Goal: Find specific page/section: Find specific page/section

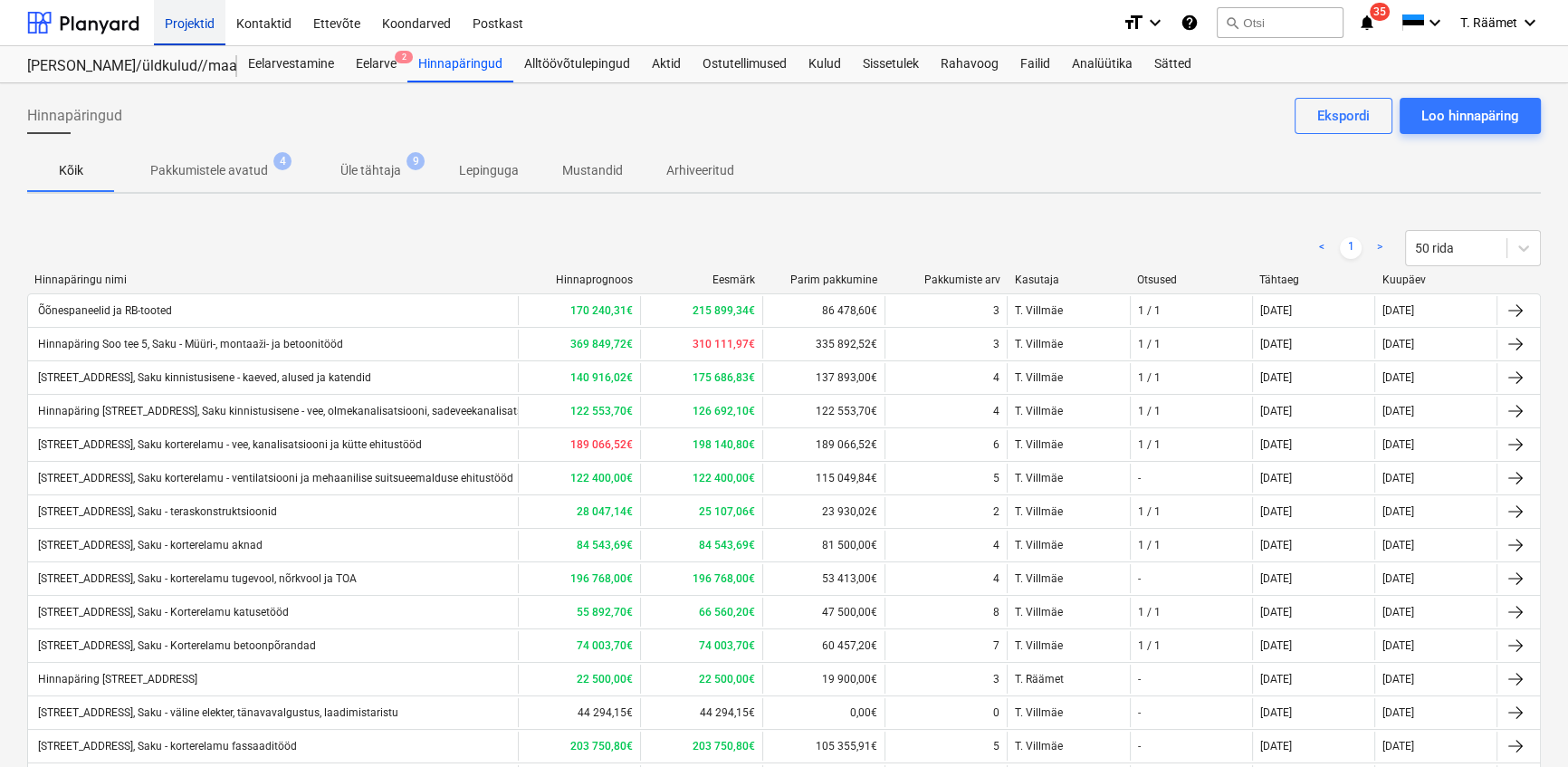
click at [198, 21] on div "Projektid" at bounding box center [190, 22] width 71 height 46
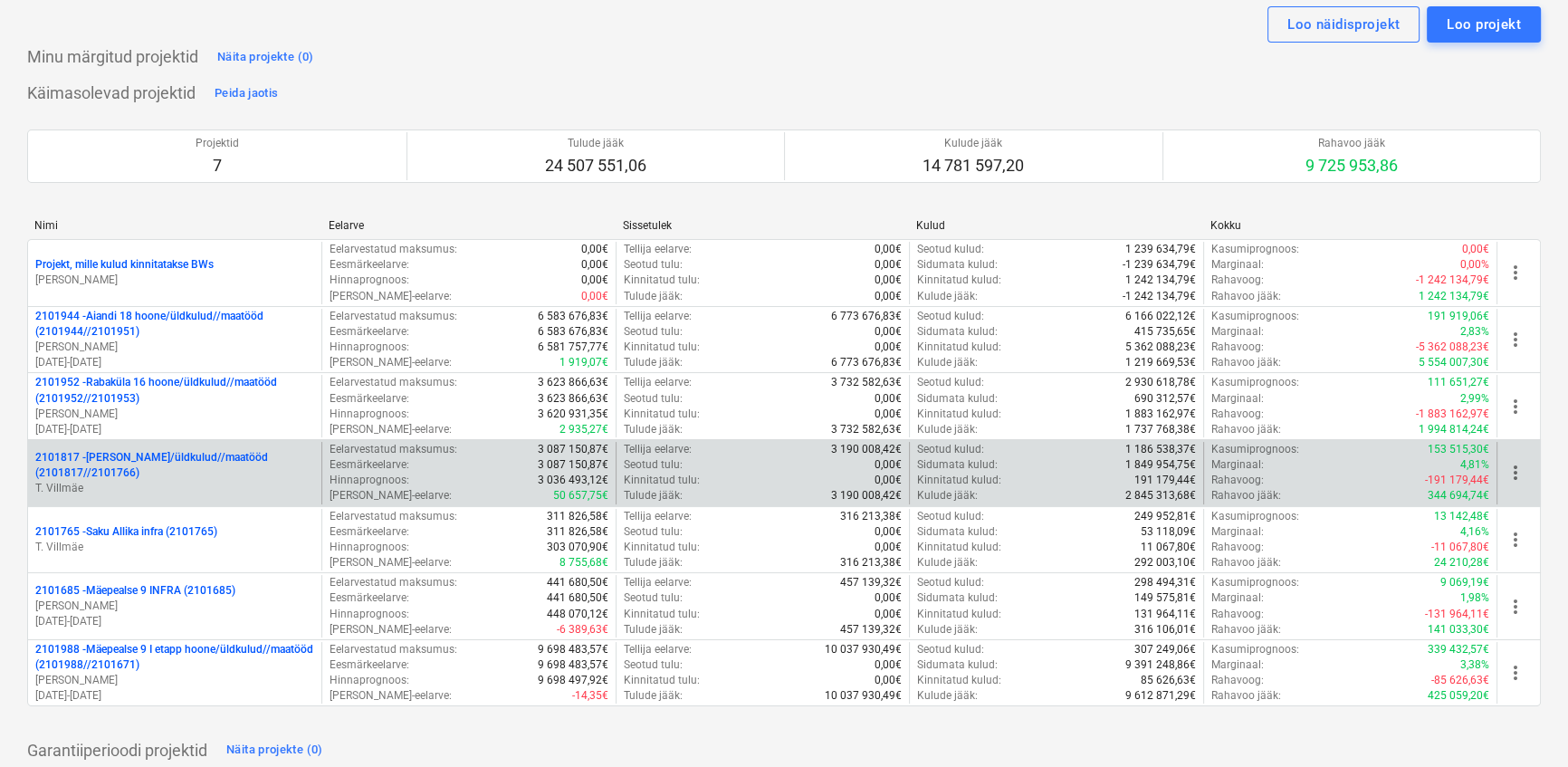
scroll to position [81, 0]
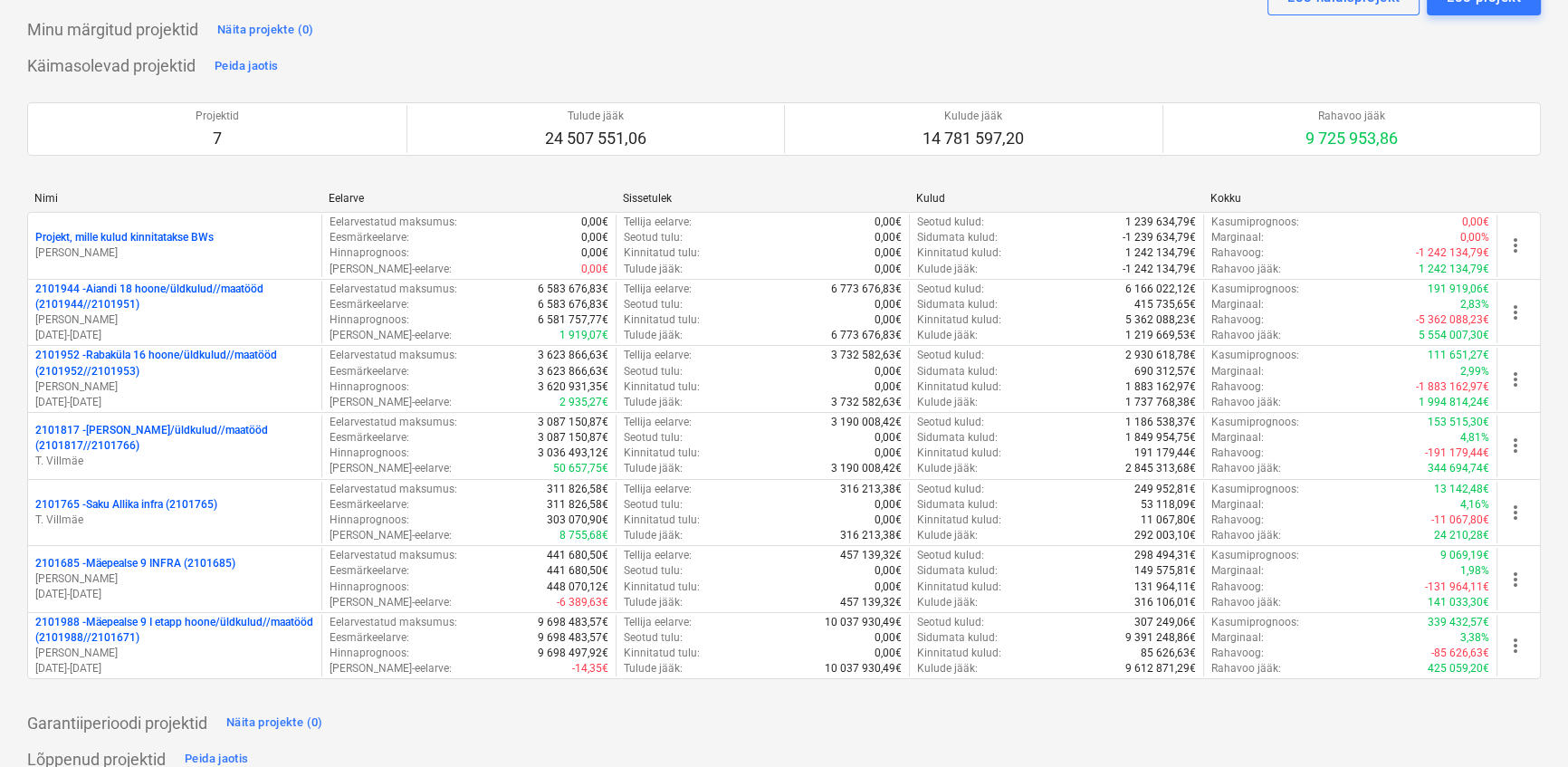
click at [112, 291] on p "2101944 - Aiandi 18 hoone/üldkulud//maatööd (2101944//2101951)" at bounding box center [175, 297] width 279 height 31
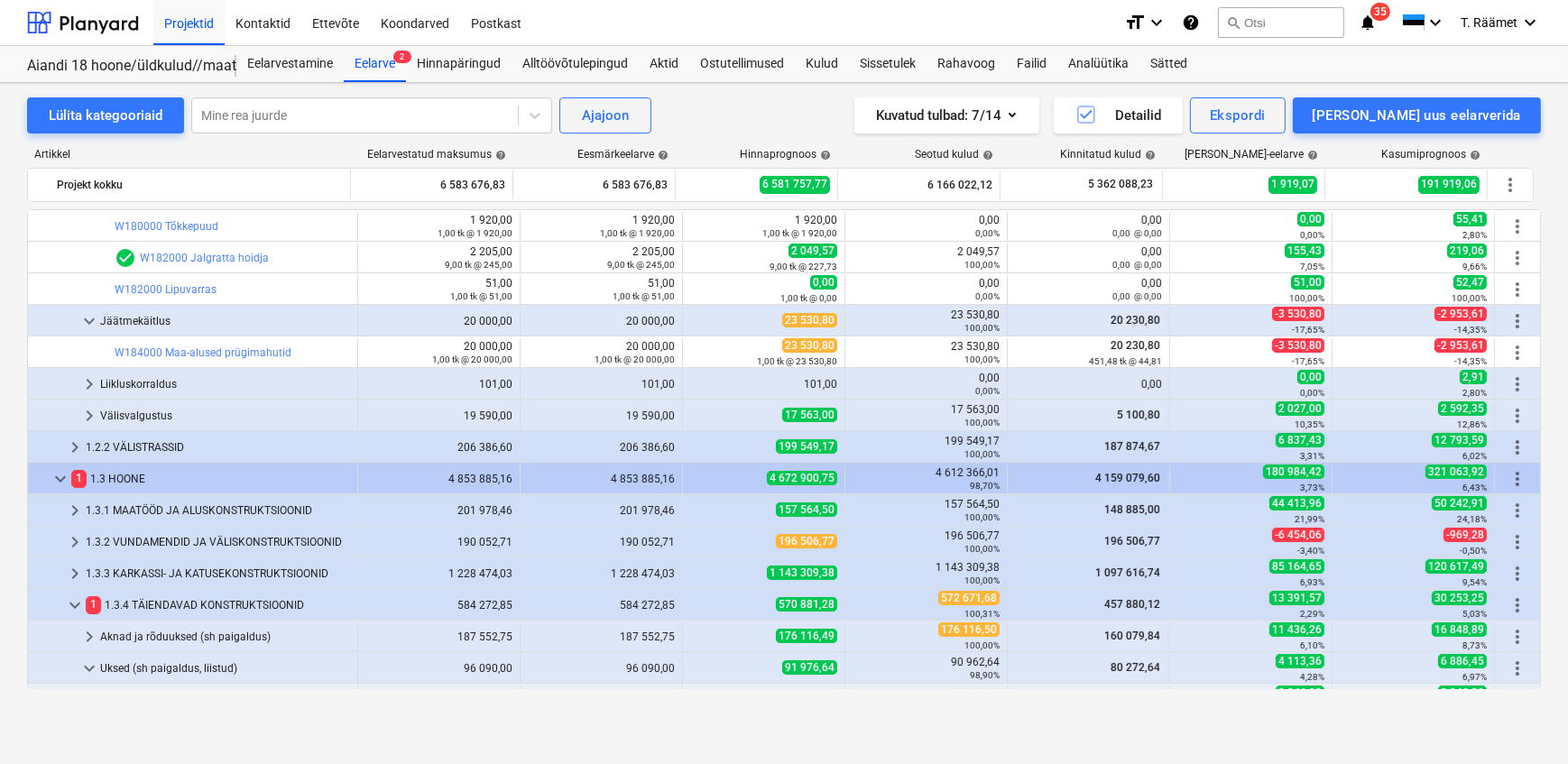
scroll to position [50, 0]
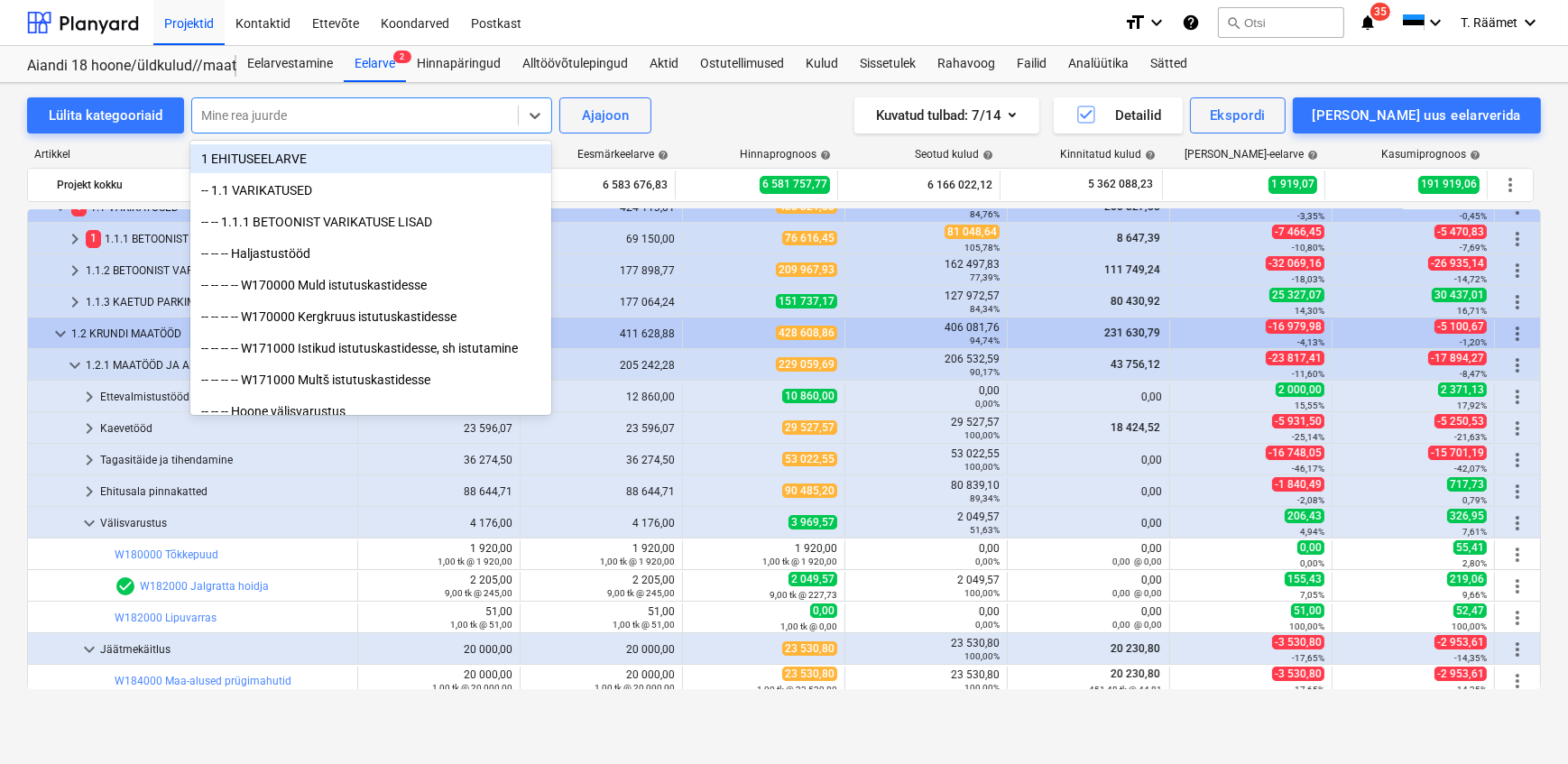
click at [241, 115] on div at bounding box center [355, 115] width 307 height 18
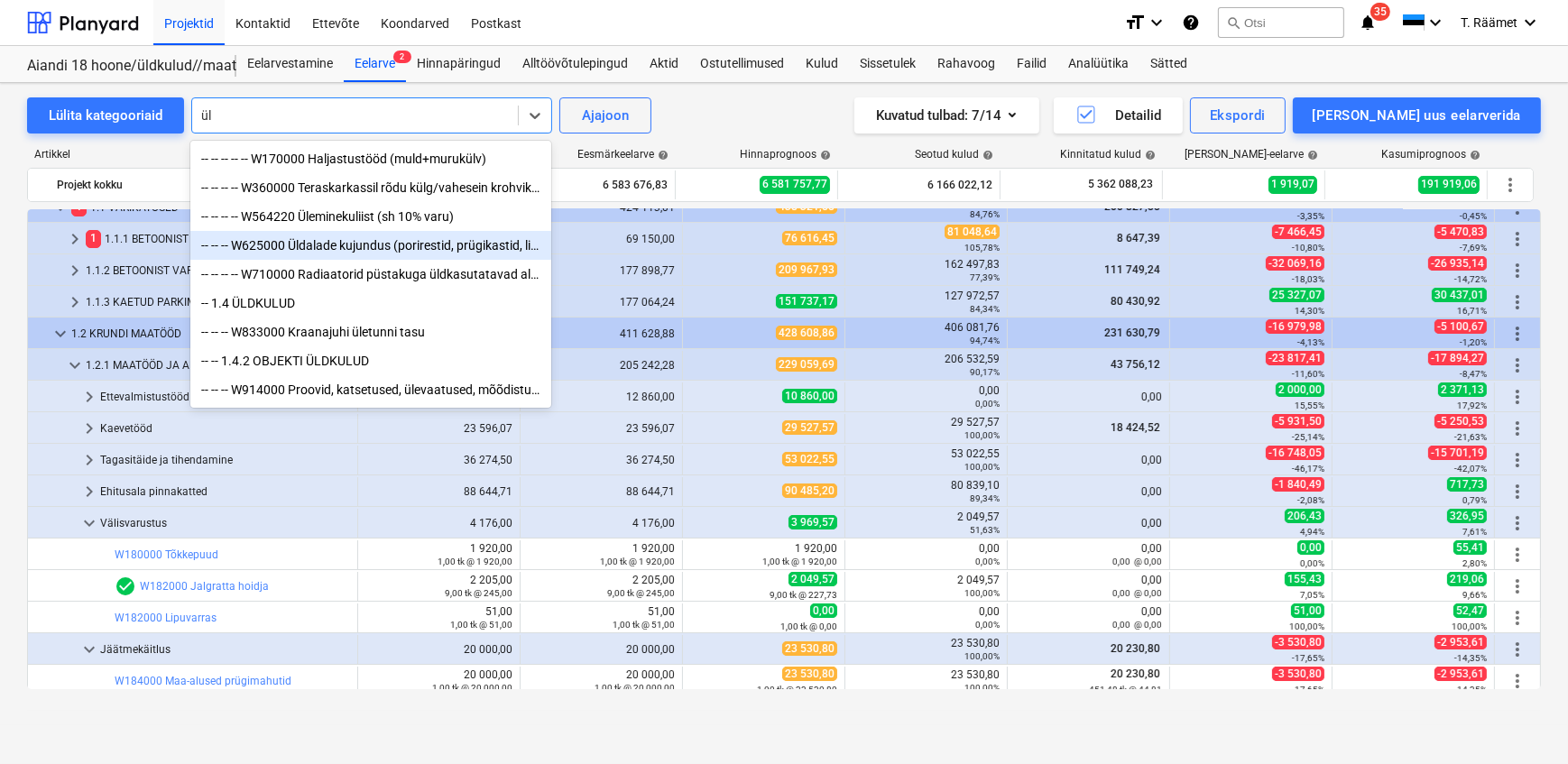
type input "ü"
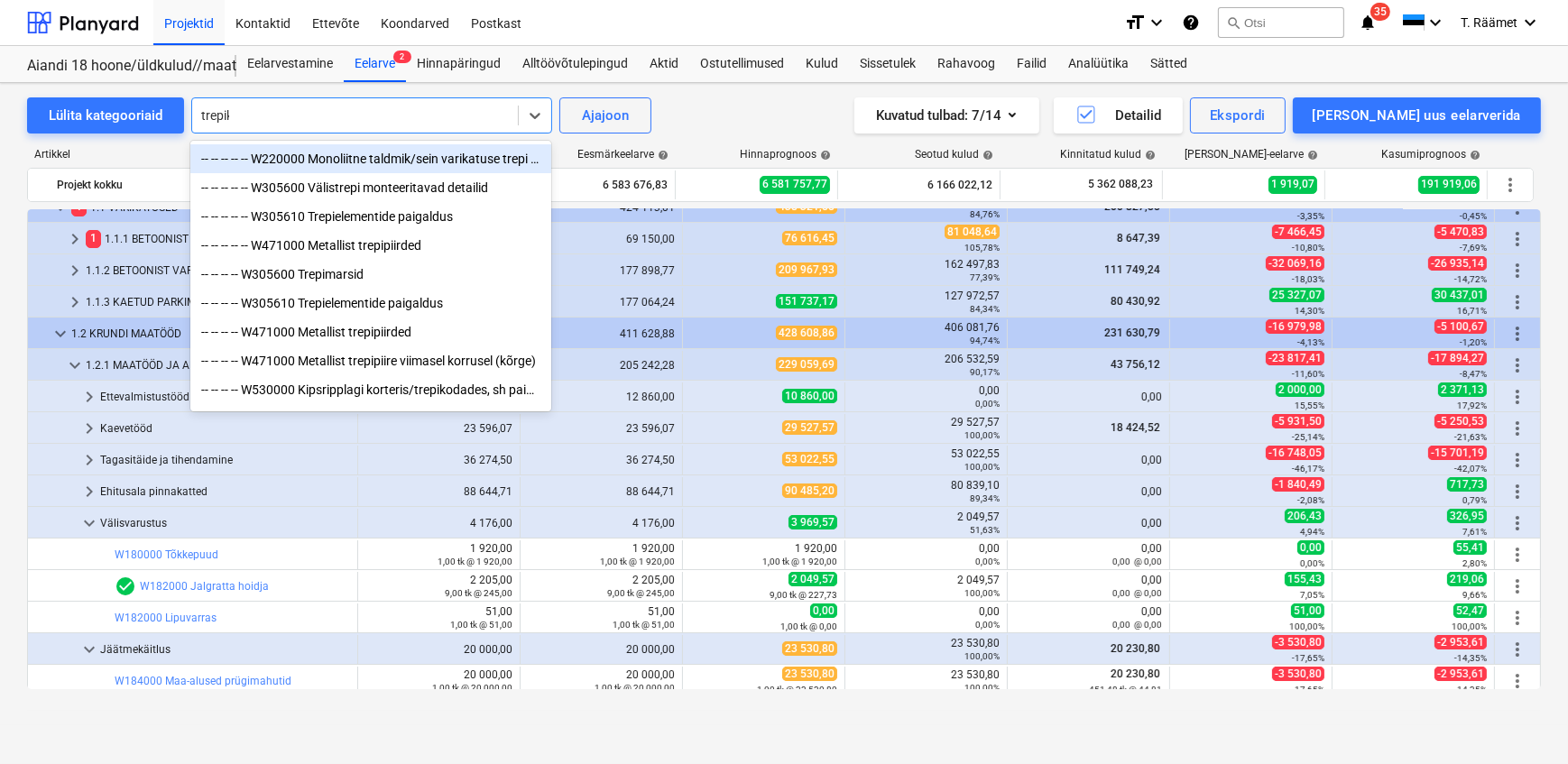
type input "trepiko"
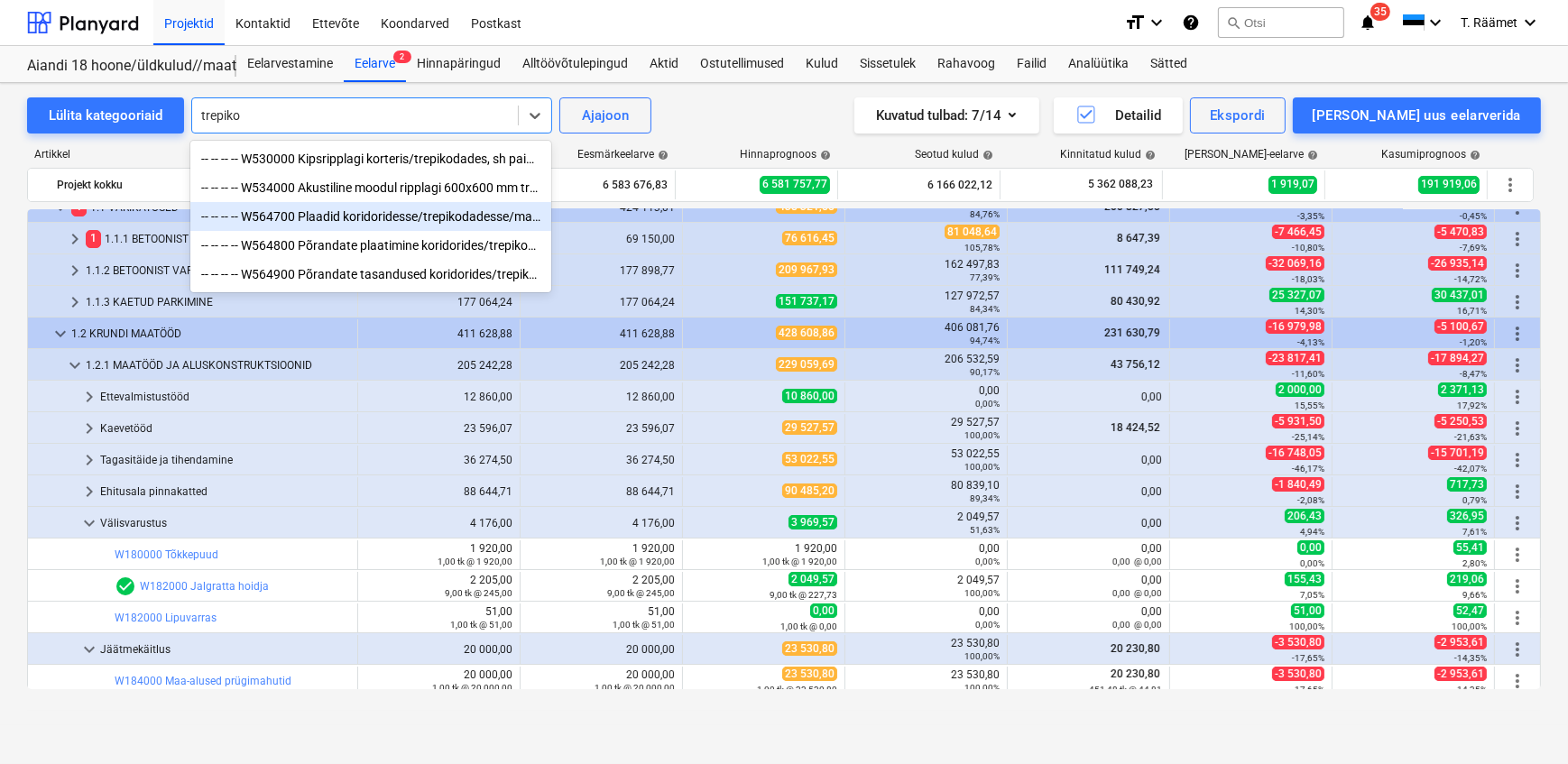
click at [263, 218] on div "-- -- -- -- W564700 Plaadid koridoridesse/trepikodadesse/mademed (sh 20%varu) 3…" at bounding box center [370, 216] width 361 height 29
type textarea "koridoridesse"
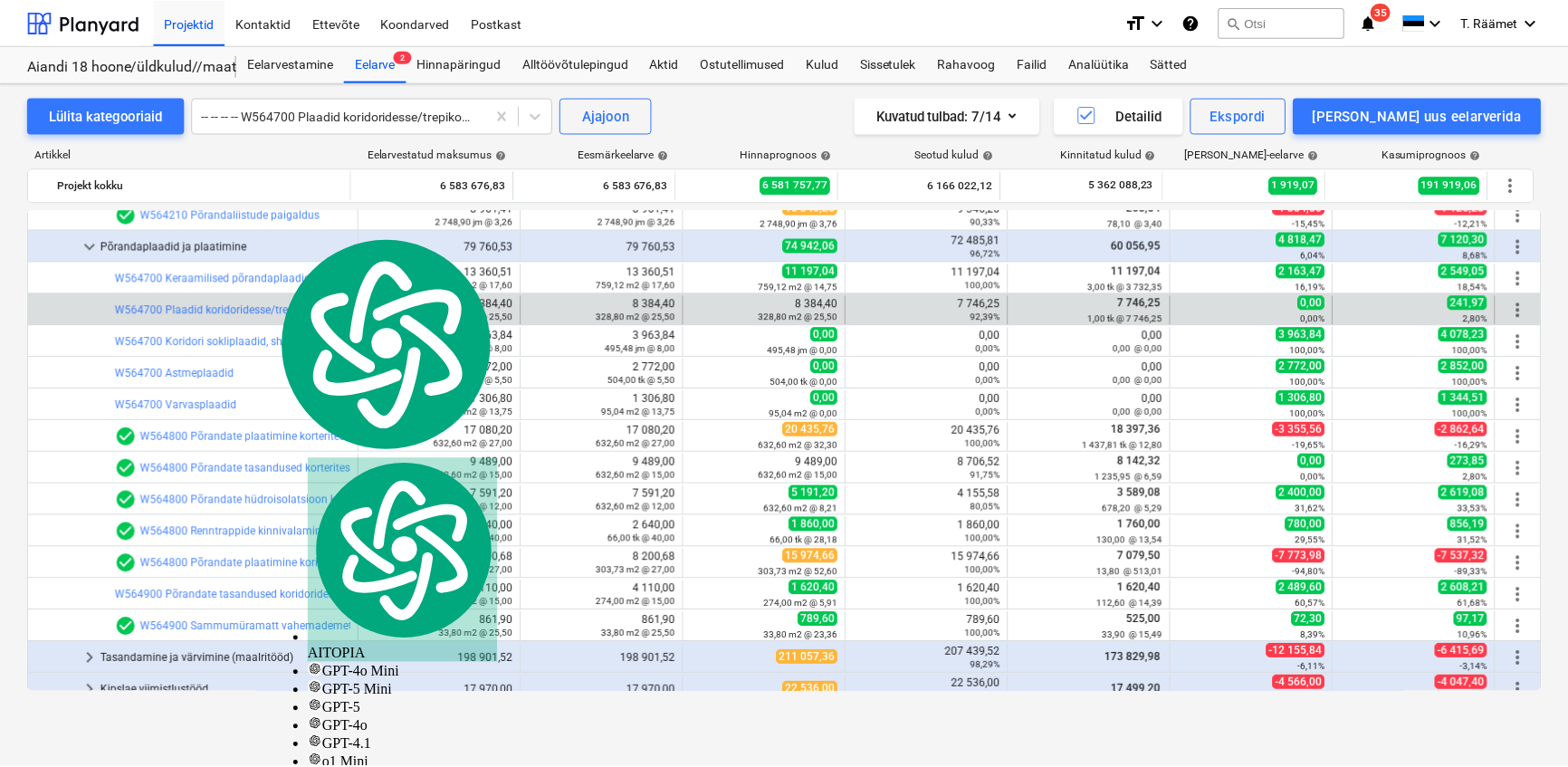
scroll to position [2561, 0]
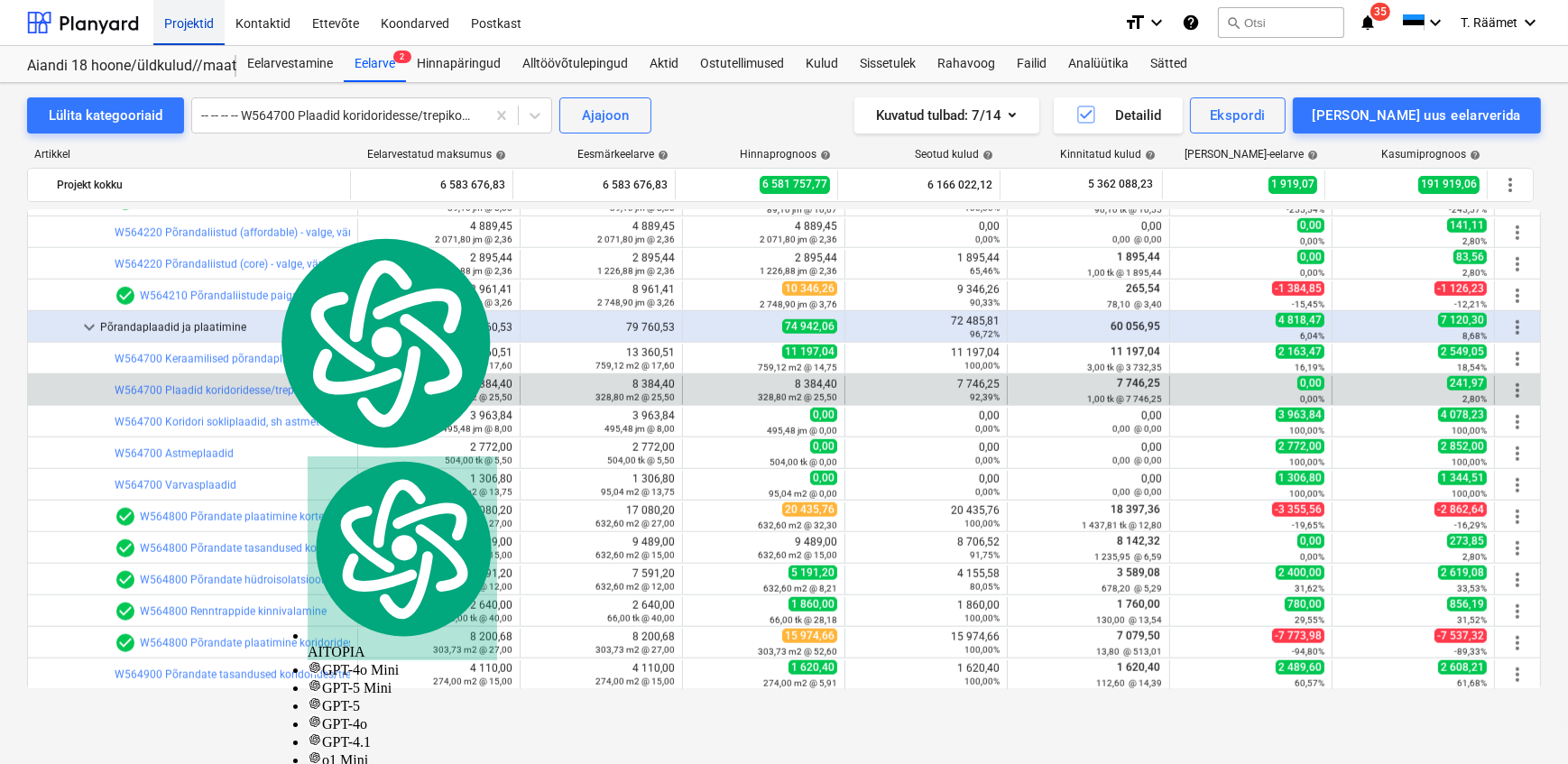
drag, startPoint x: 195, startPoint y: 20, endPoint x: 211, endPoint y: 30, distance: 18.9
click at [195, 20] on div "Projektid" at bounding box center [189, 21] width 71 height 46
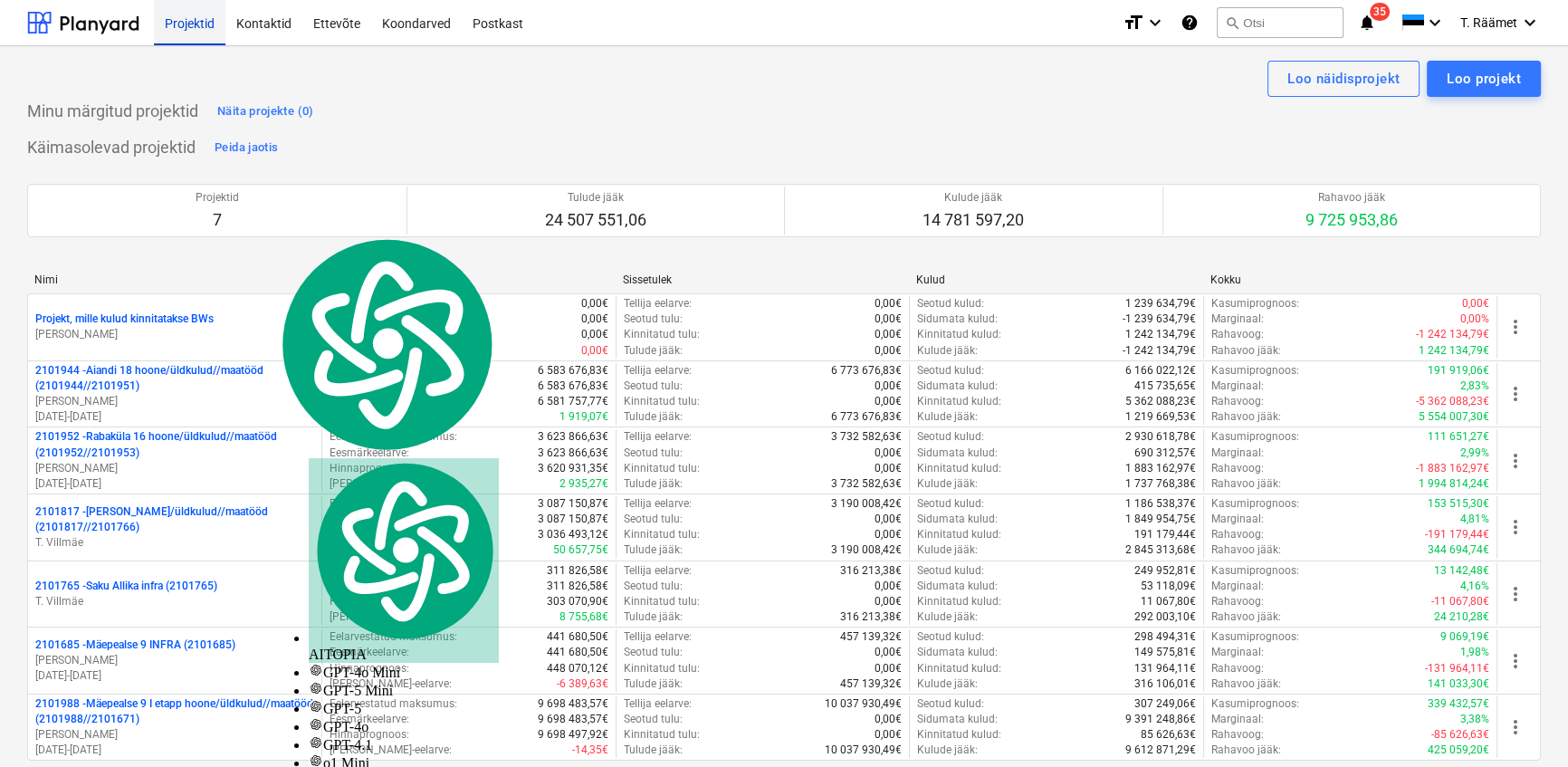
click at [202, 19] on div "Projektid" at bounding box center [190, 22] width 71 height 46
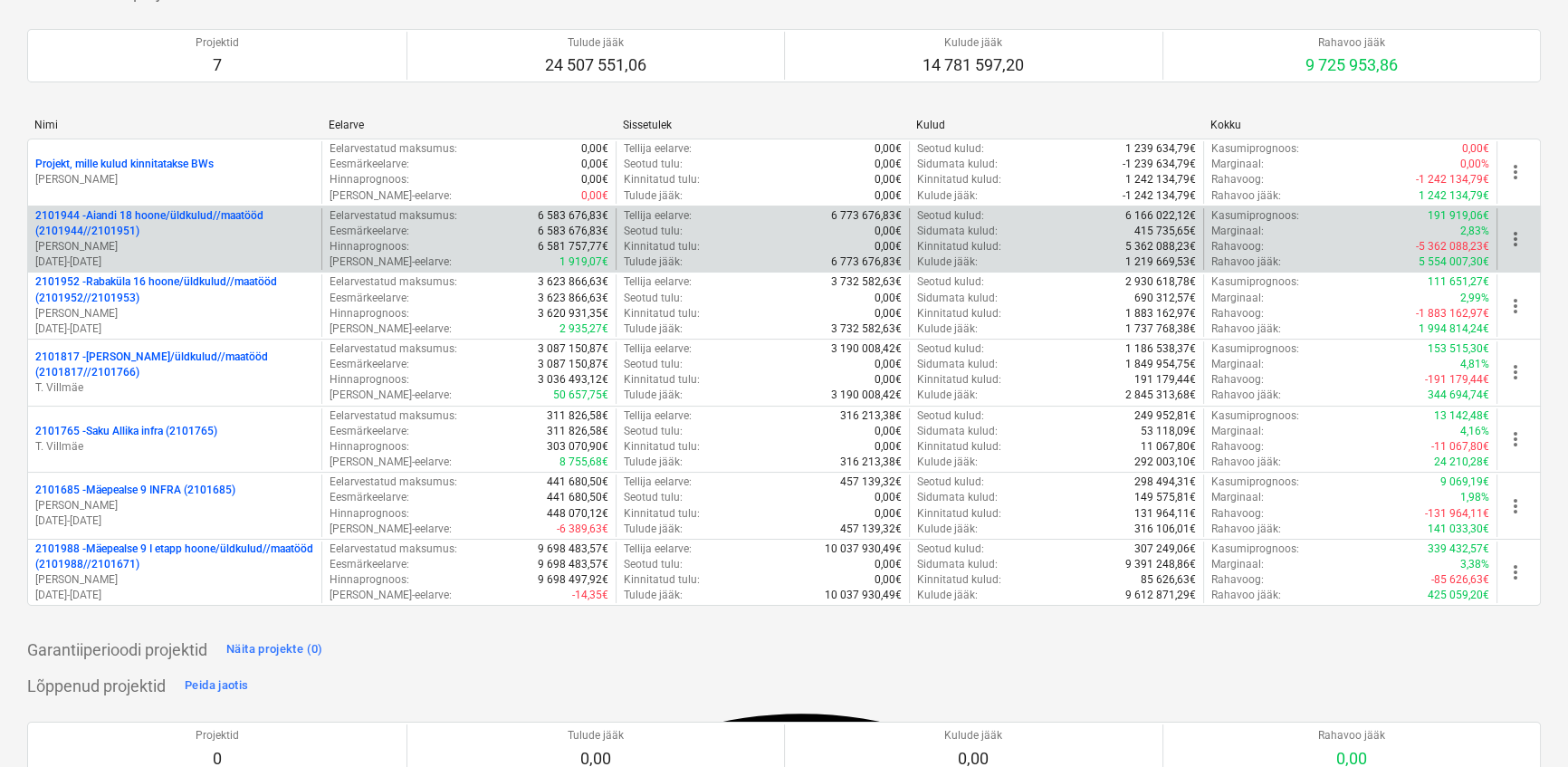
scroll to position [164, 0]
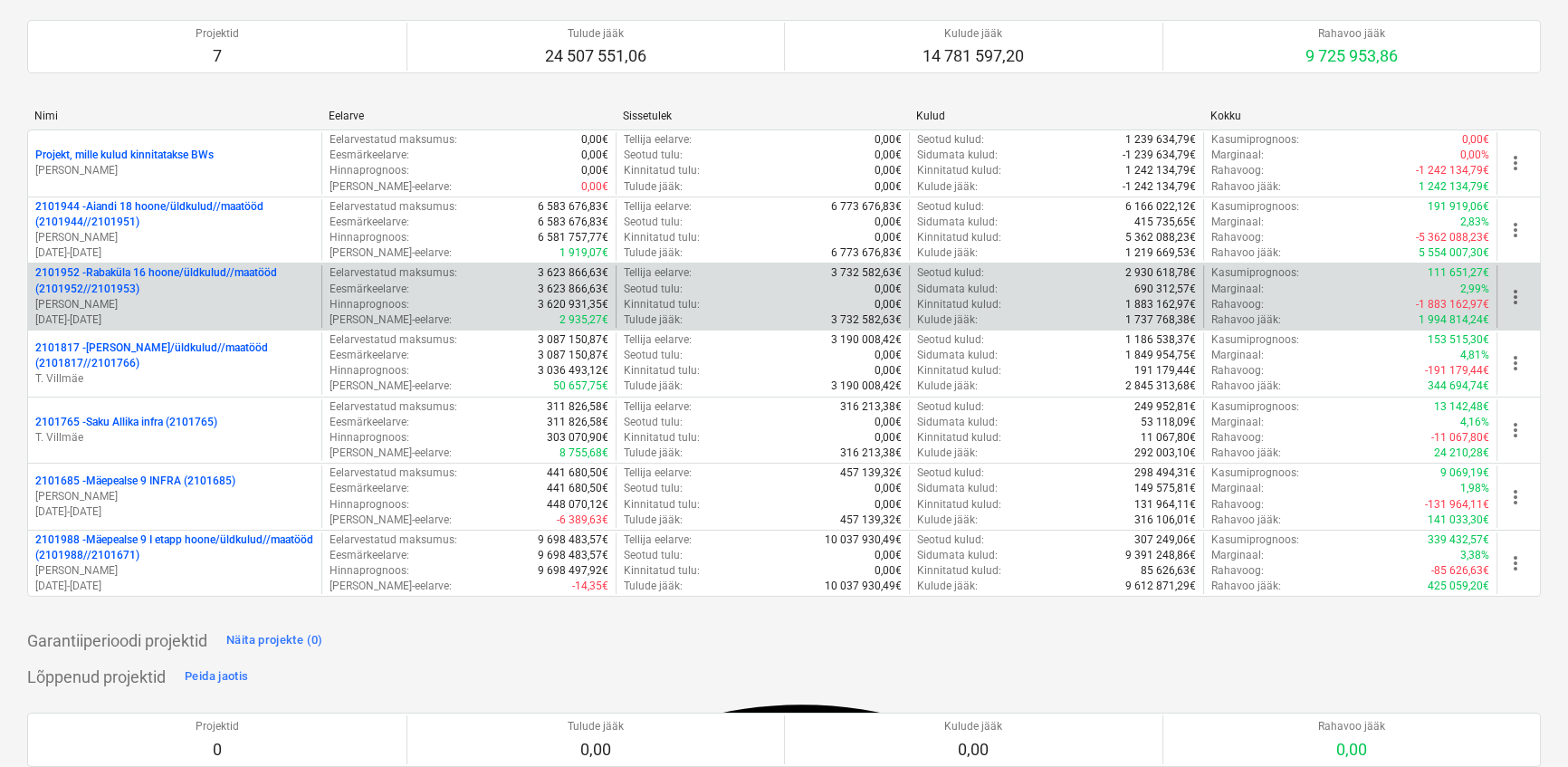
click at [132, 281] on p "2101952 - [GEOGRAPHIC_DATA] 16 hoone/üldkulud//maatööd (2101952//2101953)" at bounding box center [175, 281] width 279 height 31
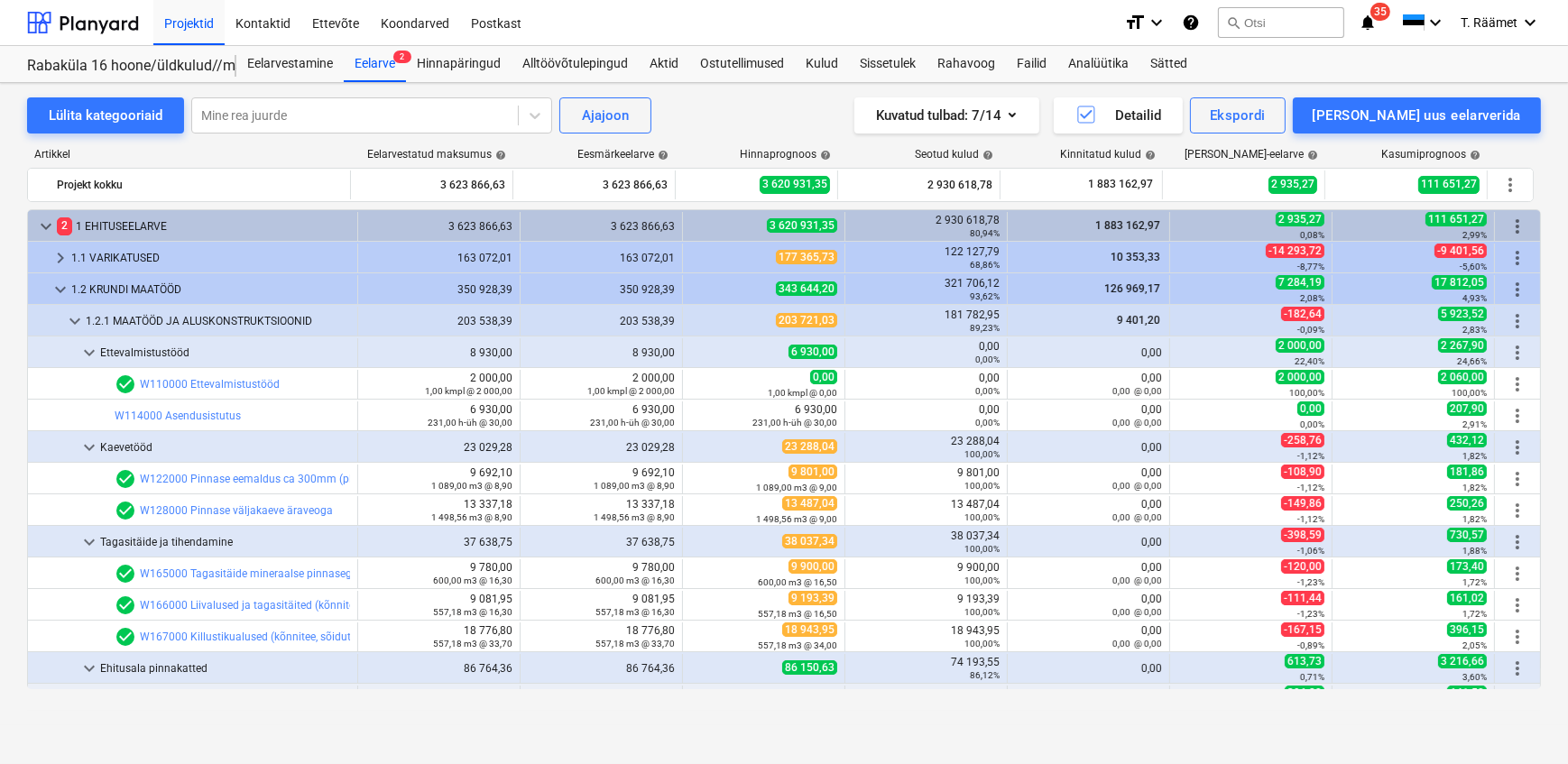
scroll to position [632, 0]
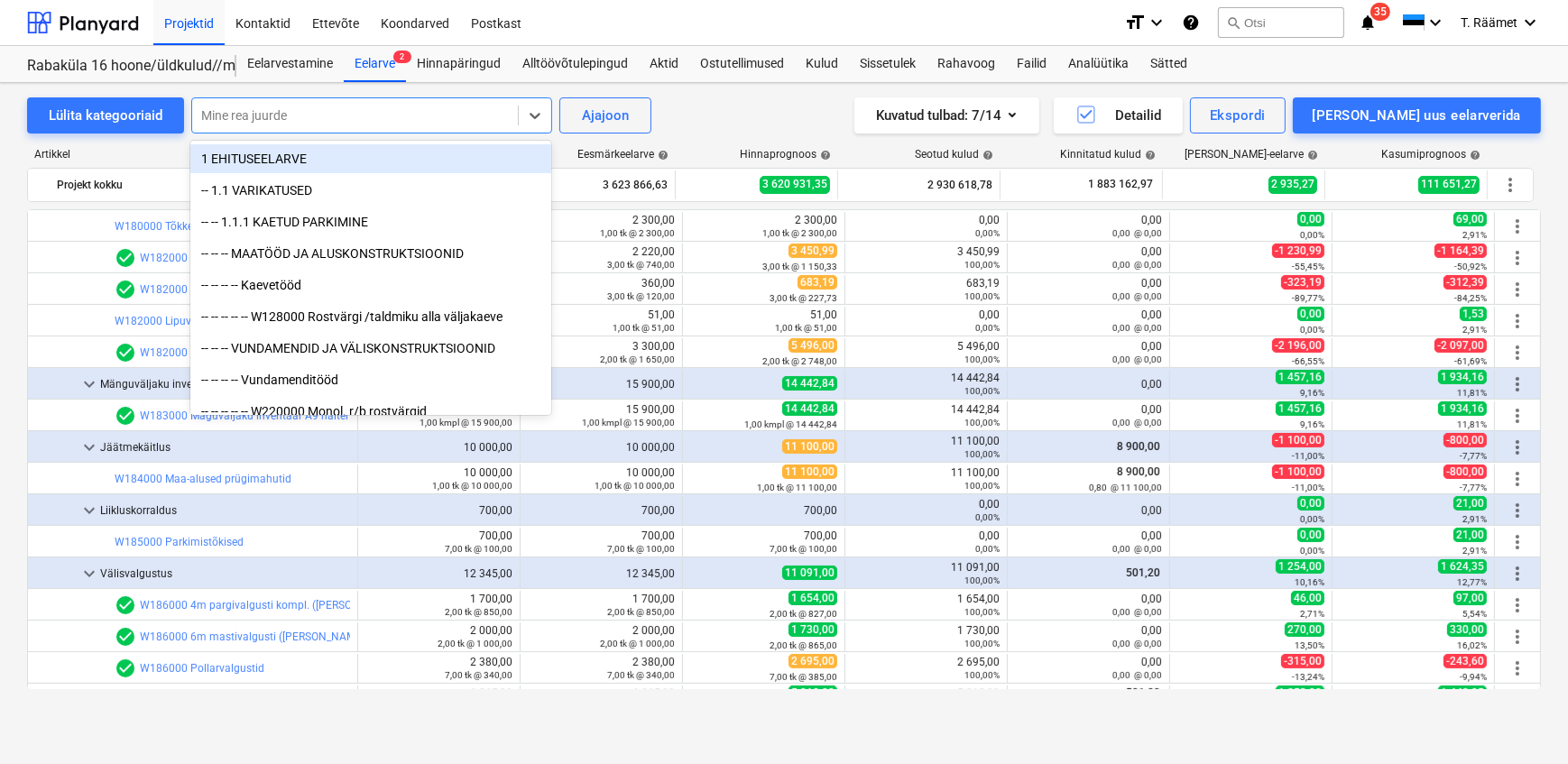
click at [340, 117] on div at bounding box center [355, 115] width 307 height 18
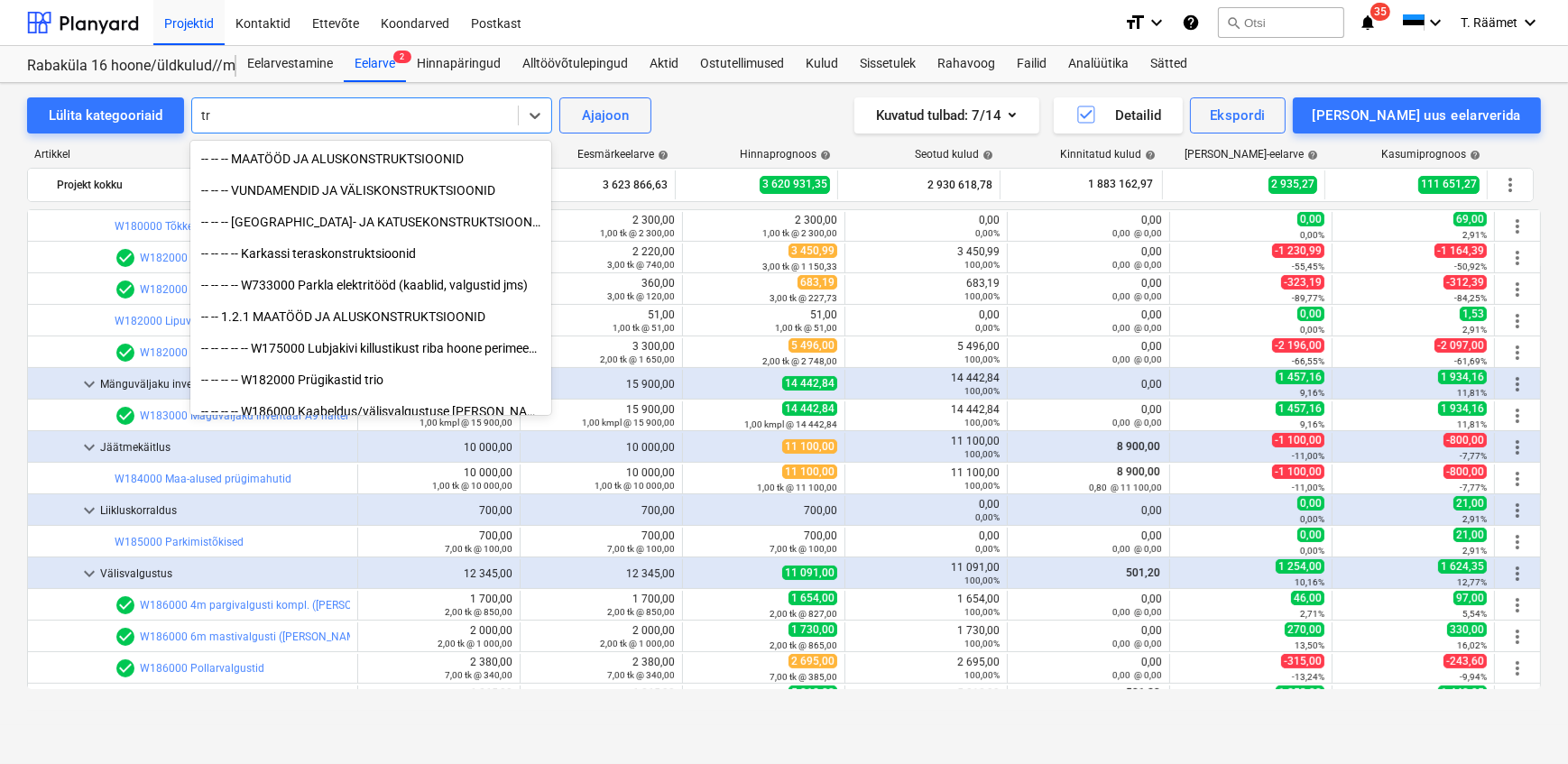
type input "t"
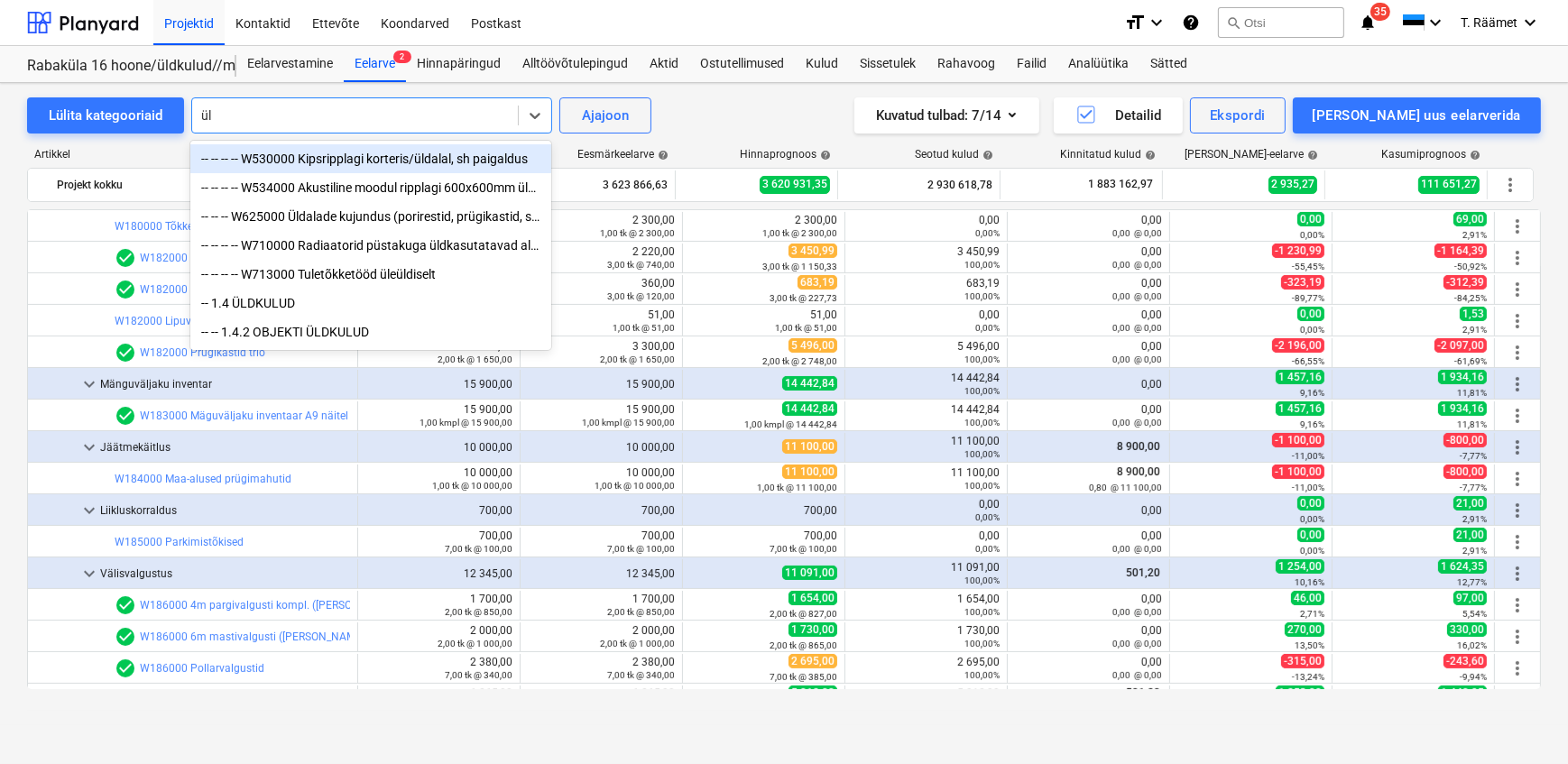
type input "ü"
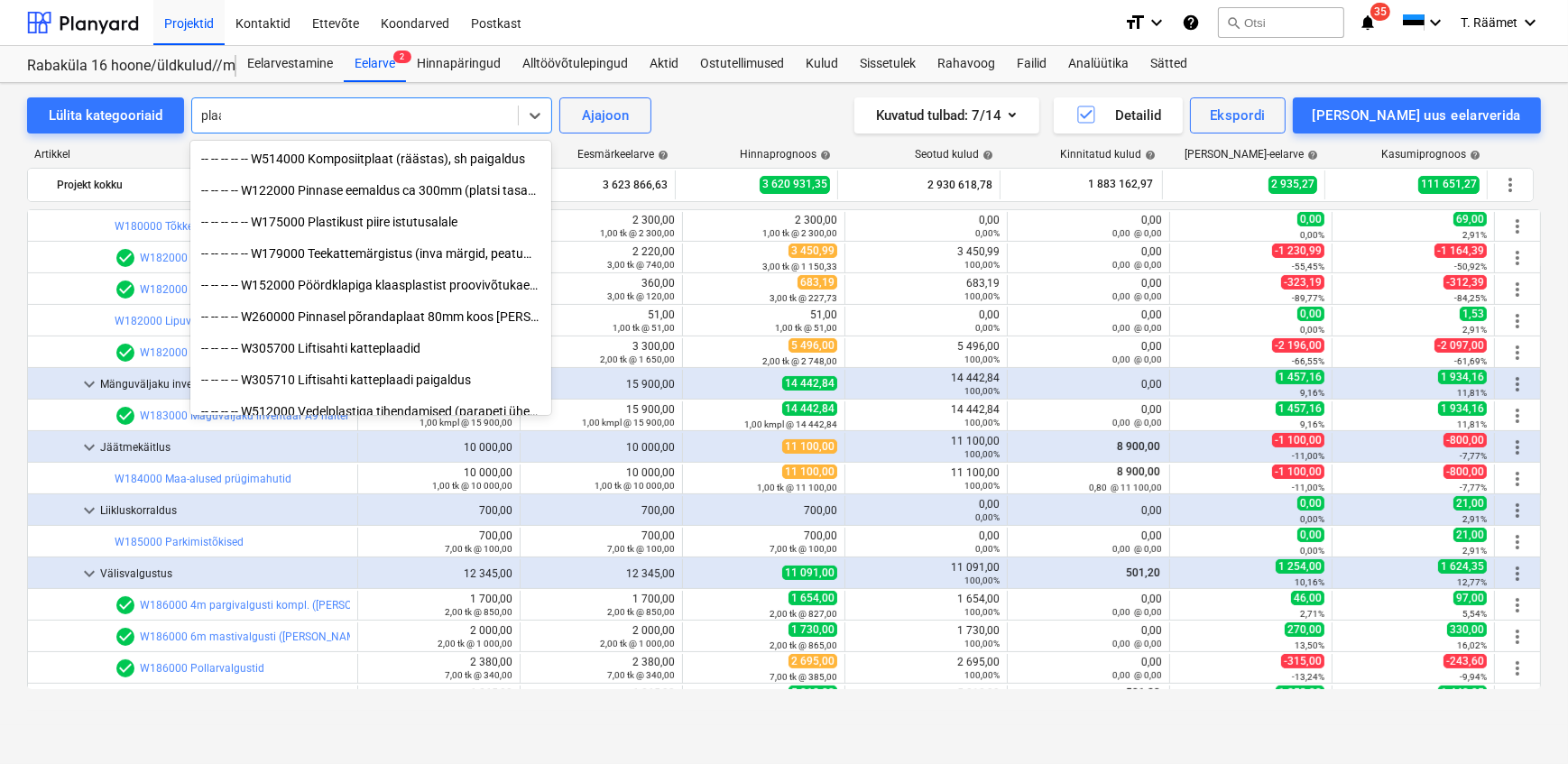
type input "plaat"
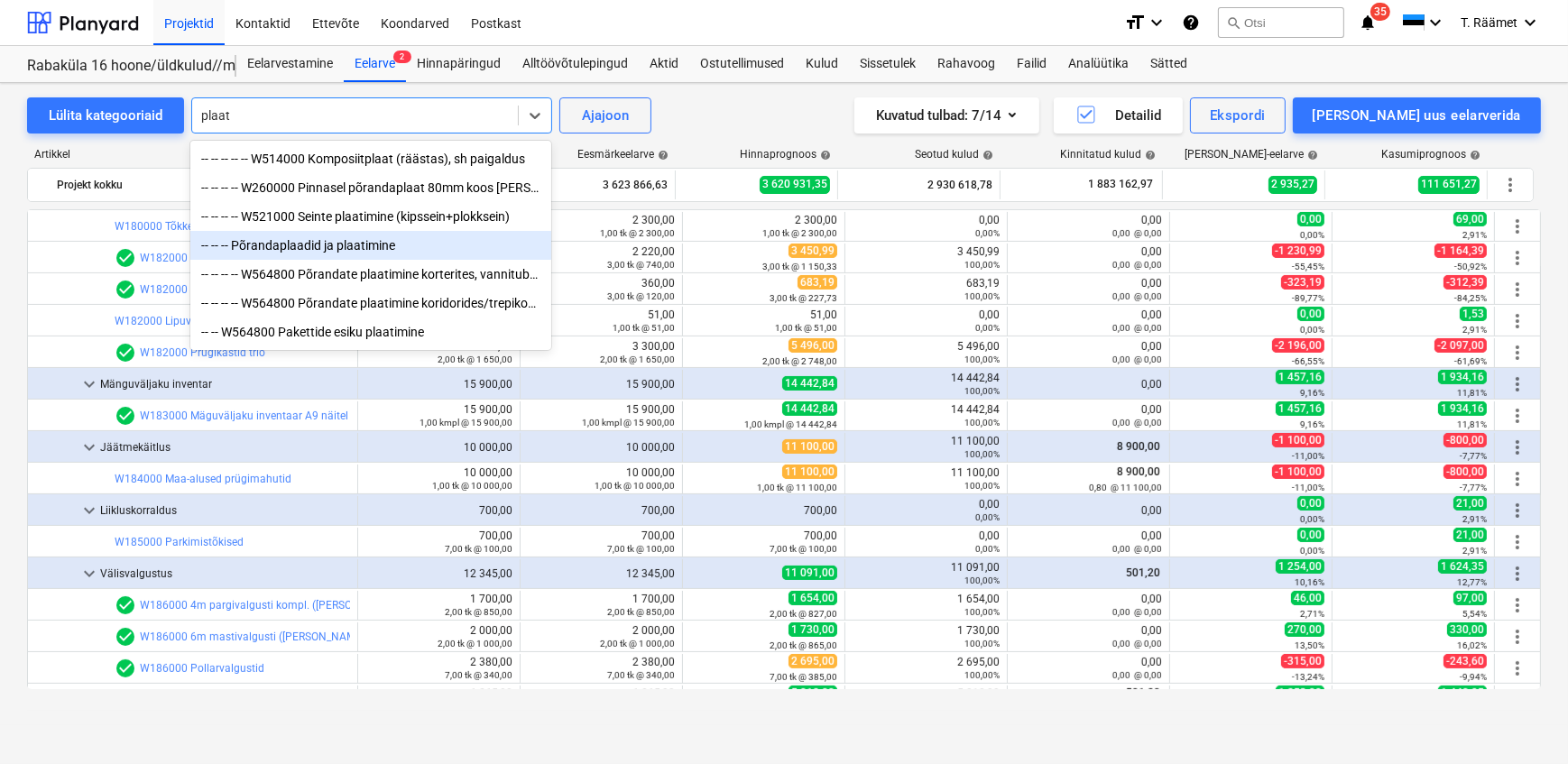
click at [316, 249] on div "-- -- -- Põrandaplaadid ja plaatimine" at bounding box center [370, 245] width 361 height 29
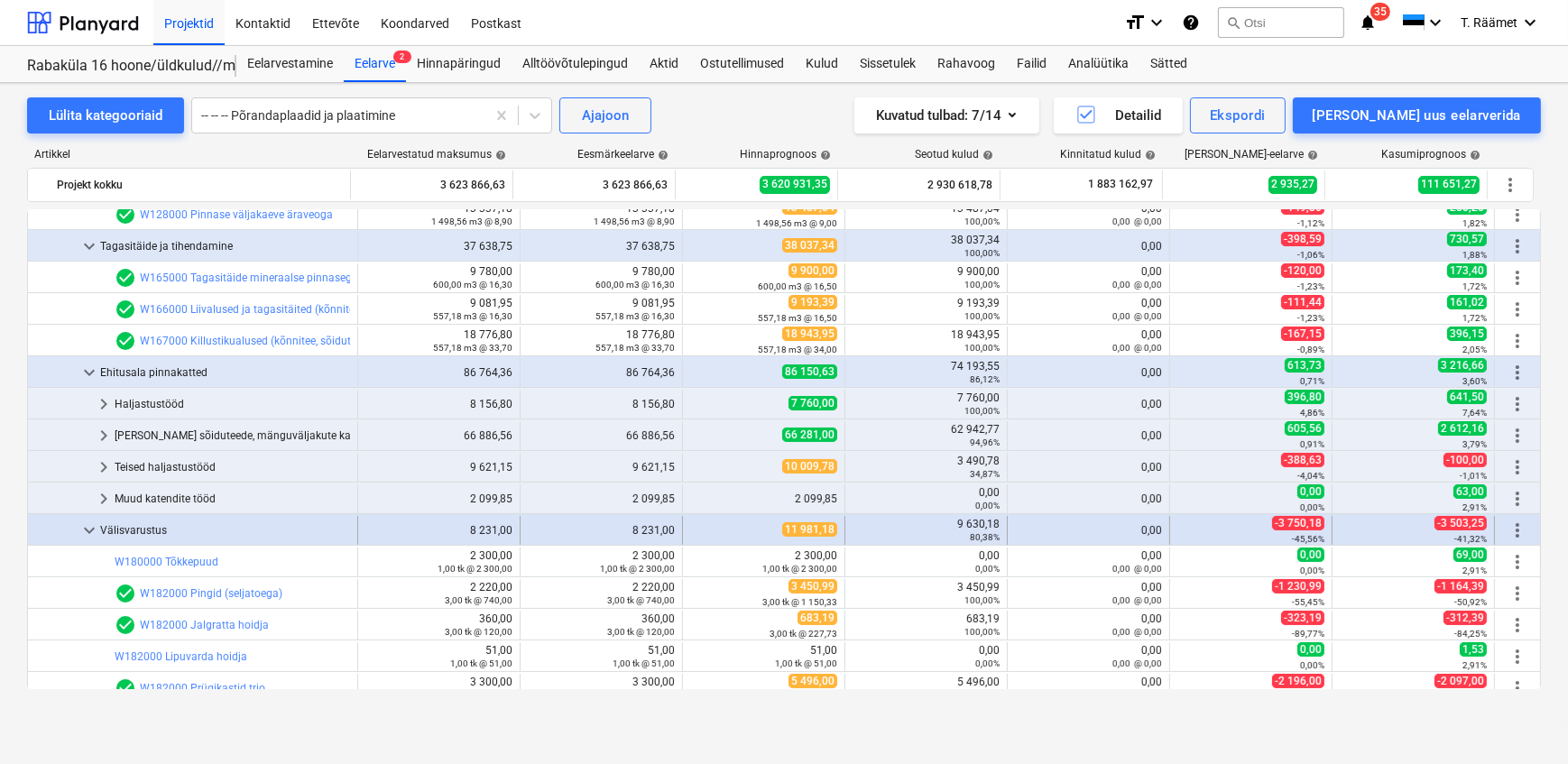
scroll to position [574, 0]
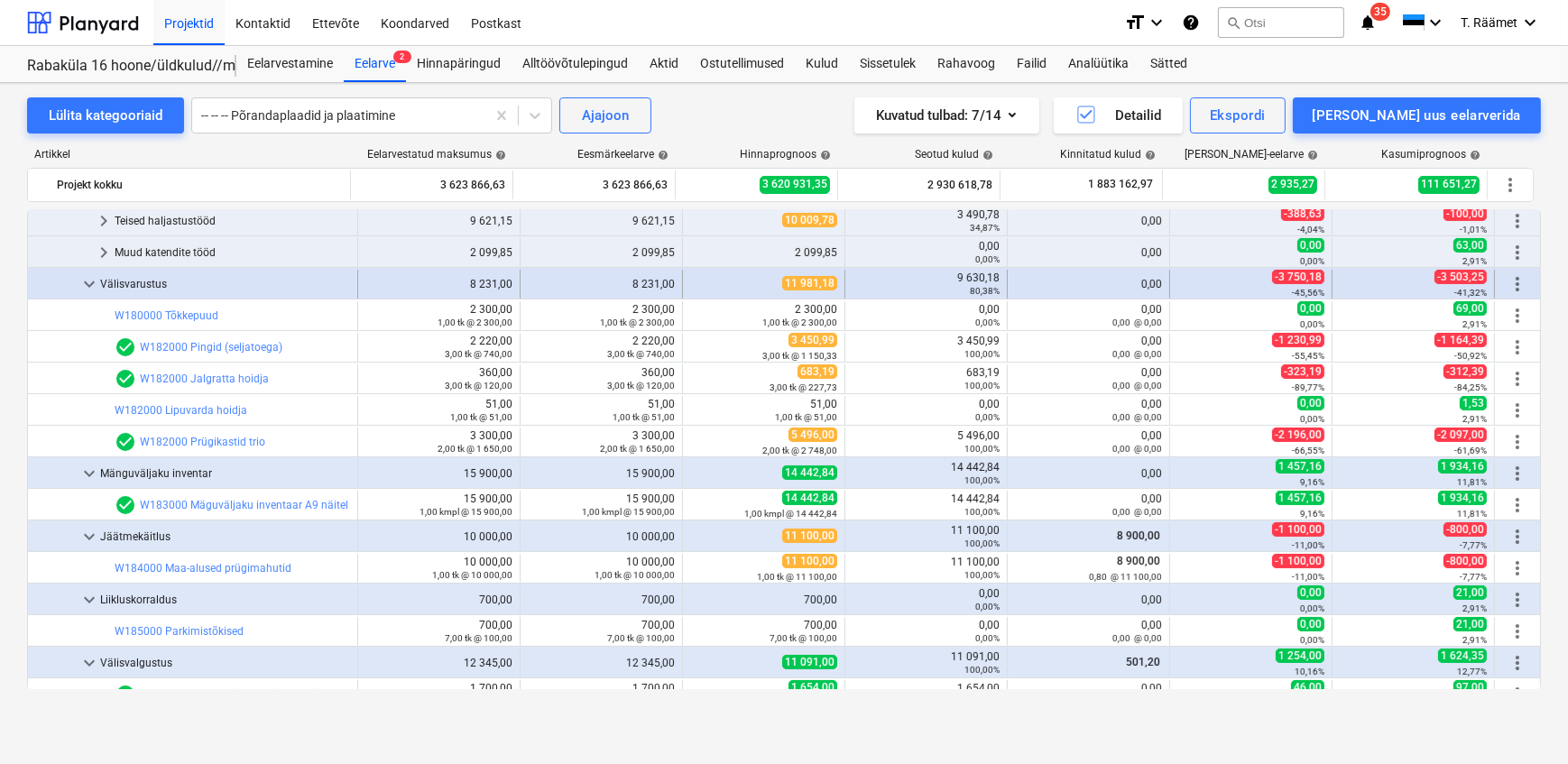
click at [88, 285] on span "keyboard_arrow_down" at bounding box center [89, 283] width 21 height 21
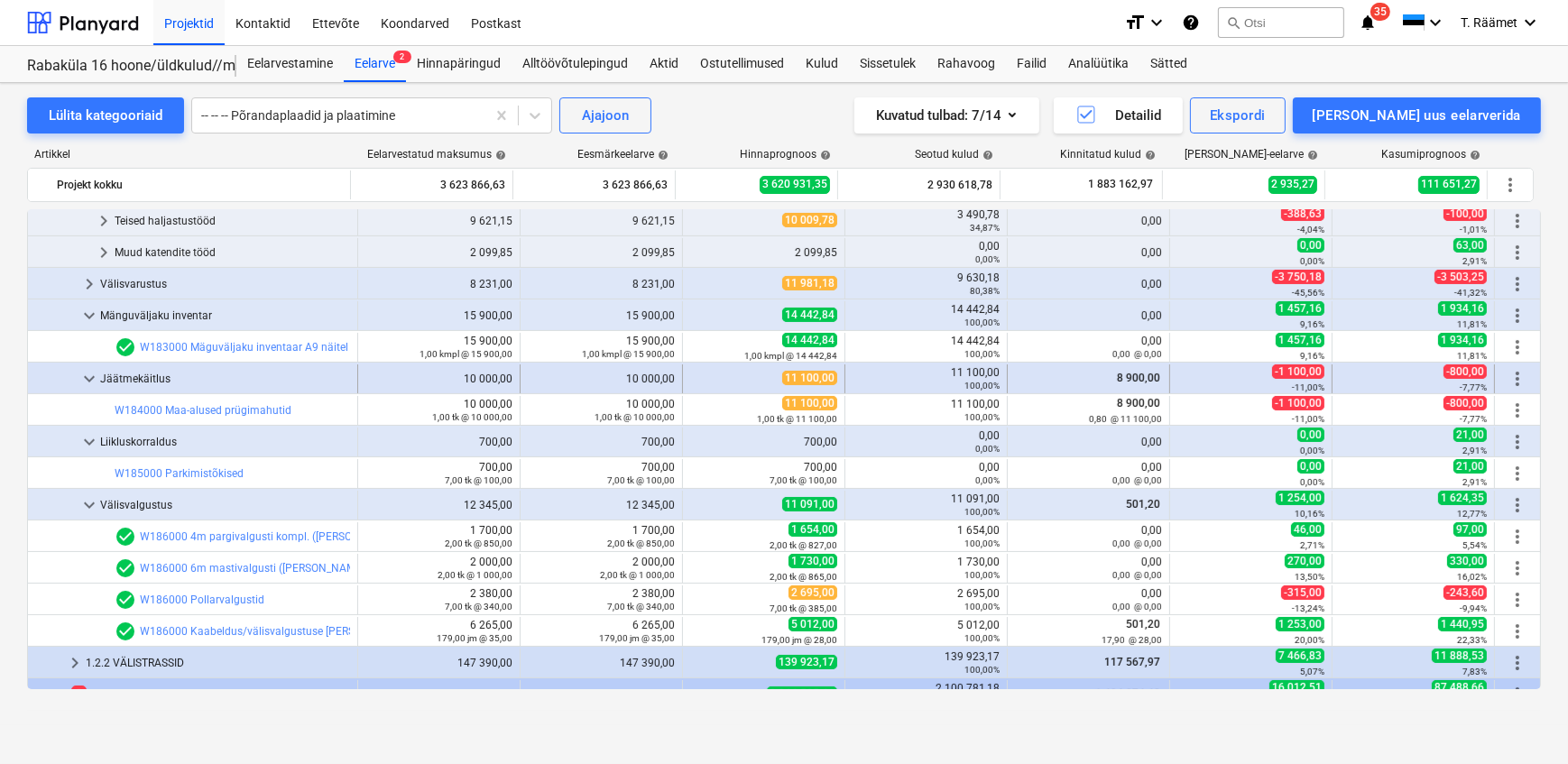
click at [94, 381] on span "keyboard_arrow_down" at bounding box center [89, 378] width 21 height 21
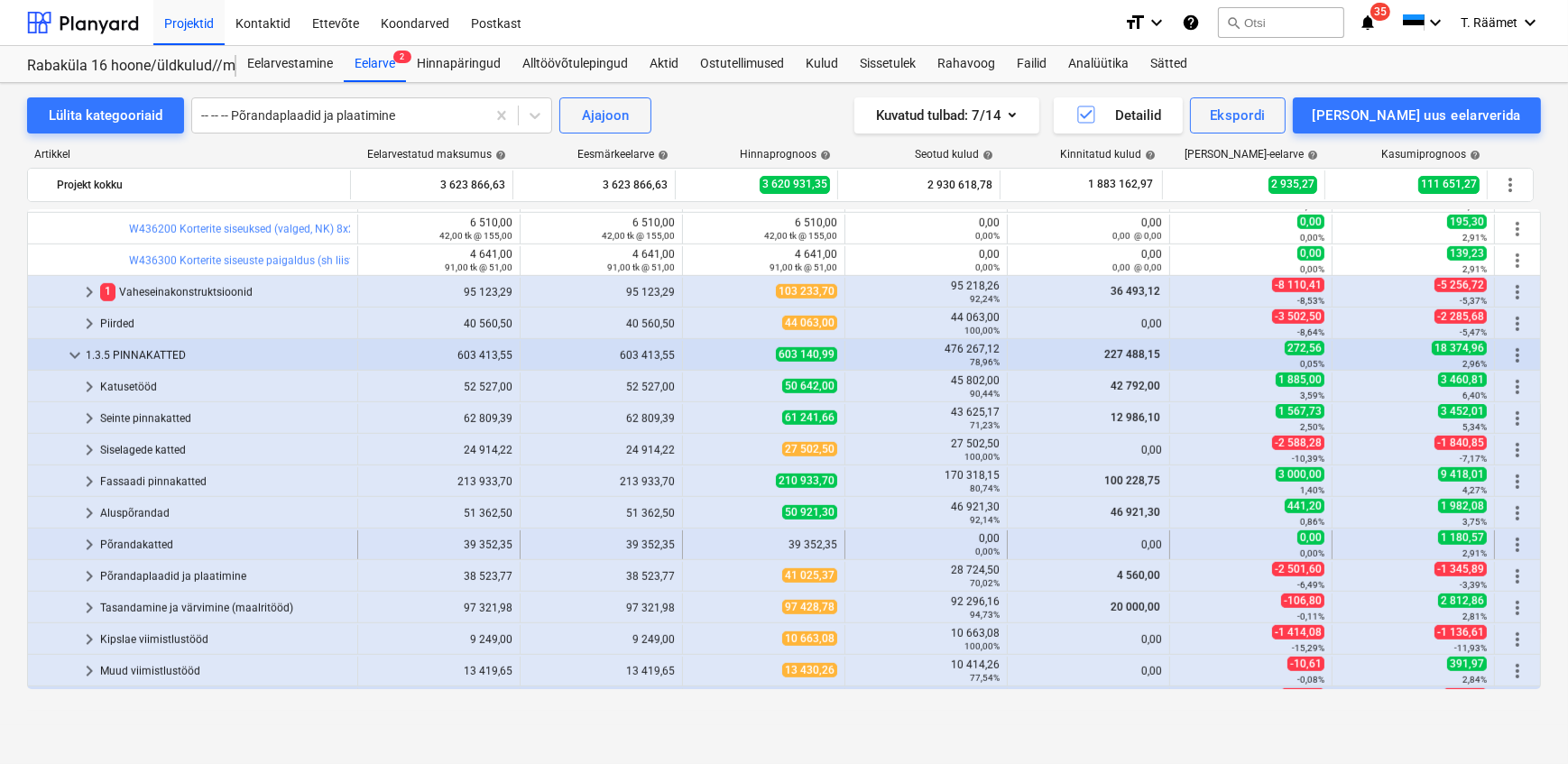
scroll to position [1640, 0]
click at [91, 550] on span "keyboard_arrow_right" at bounding box center [89, 543] width 21 height 21
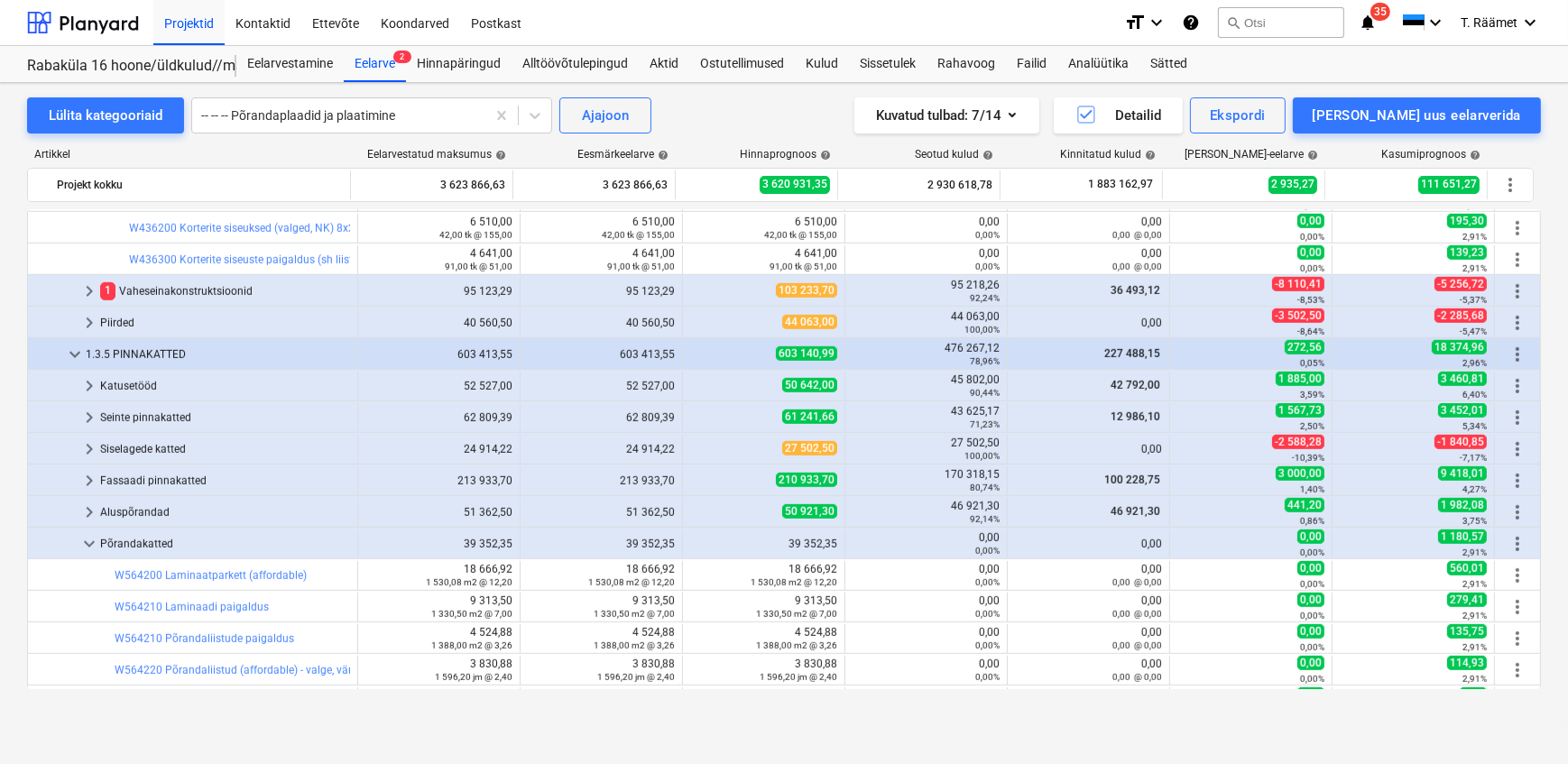
scroll to position [1885, 0]
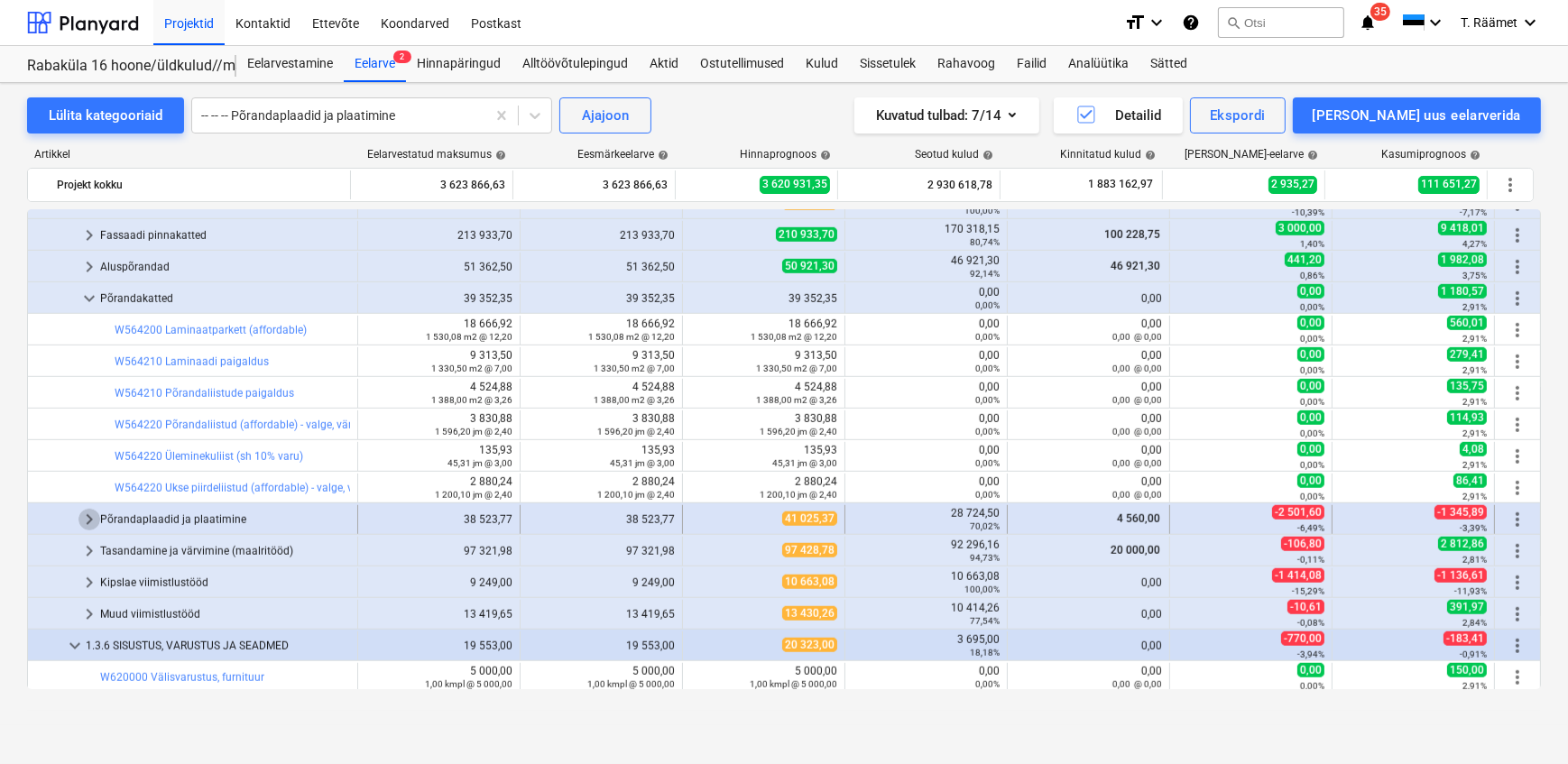
click at [88, 523] on span "keyboard_arrow_right" at bounding box center [89, 519] width 21 height 21
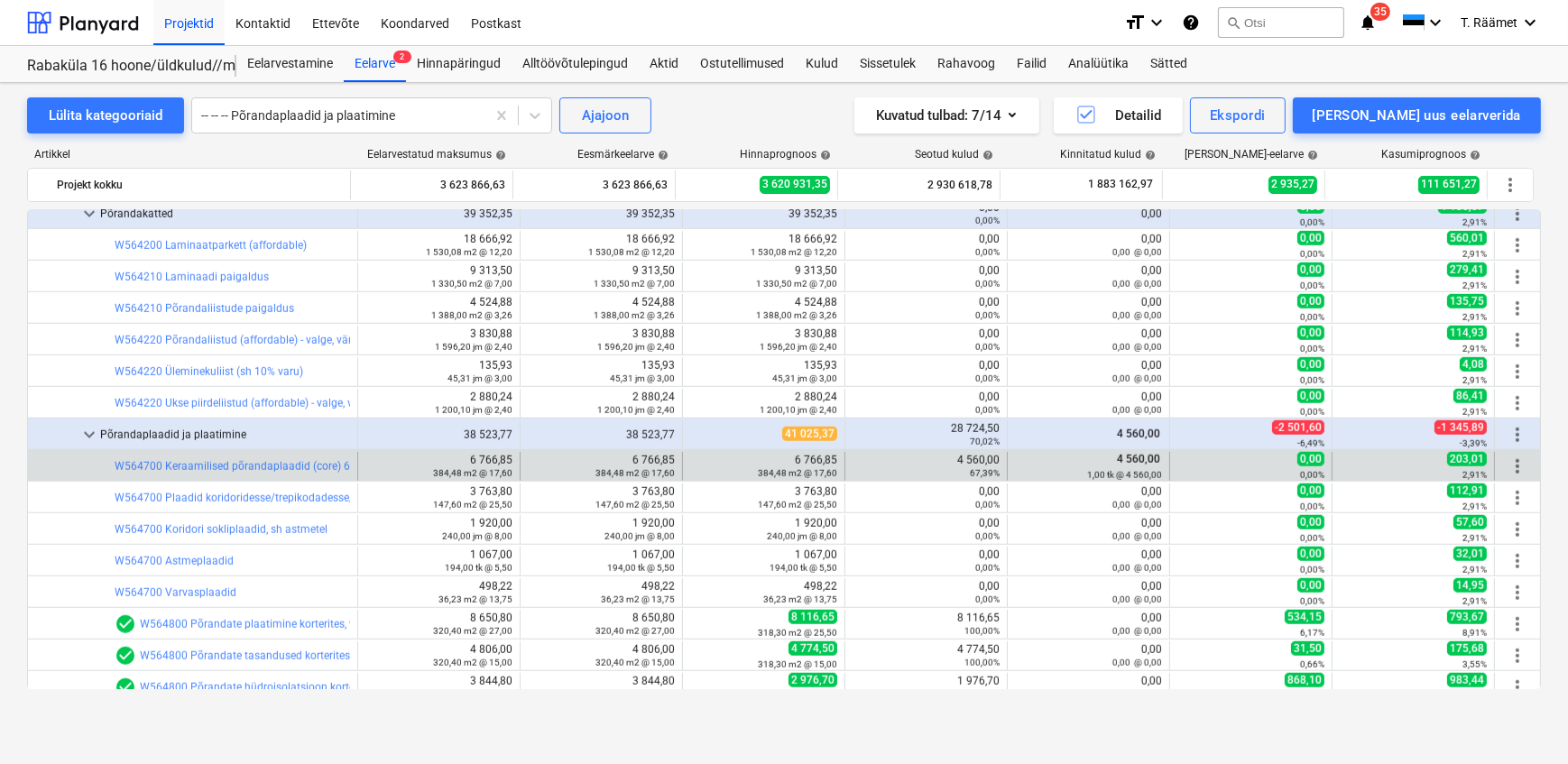
scroll to position [1967, 0]
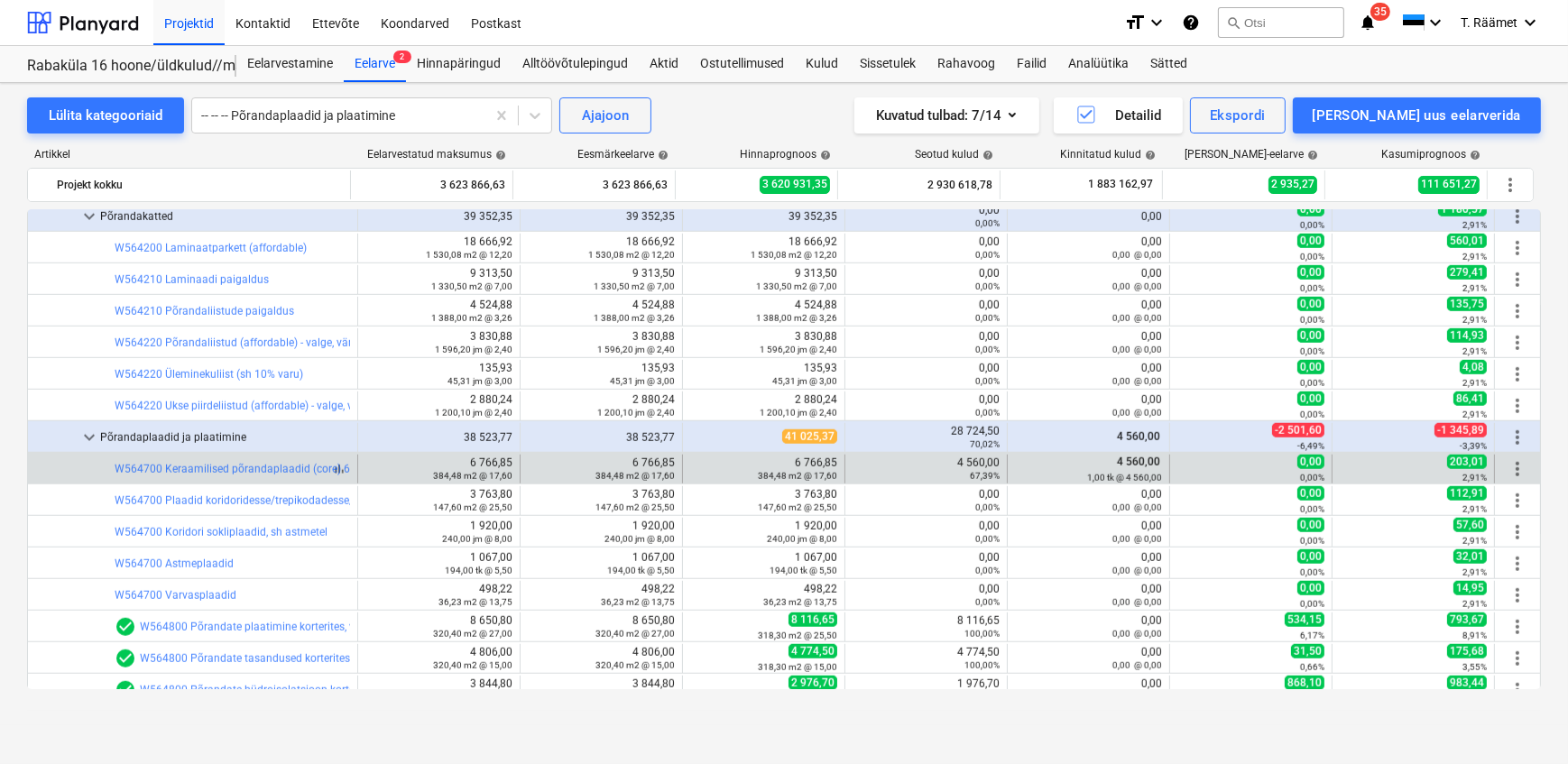
click at [334, 471] on div "bar_chart W564700 Keraamilised põrandaplaadid (core) 60x60cm, vannituba + esik" at bounding box center [232, 470] width 236 height 13
click at [303, 470] on link "W564700 Keraamilised põrandaplaadid (core) 60x60cm, vannituba + esik" at bounding box center [294, 470] width 360 height 13
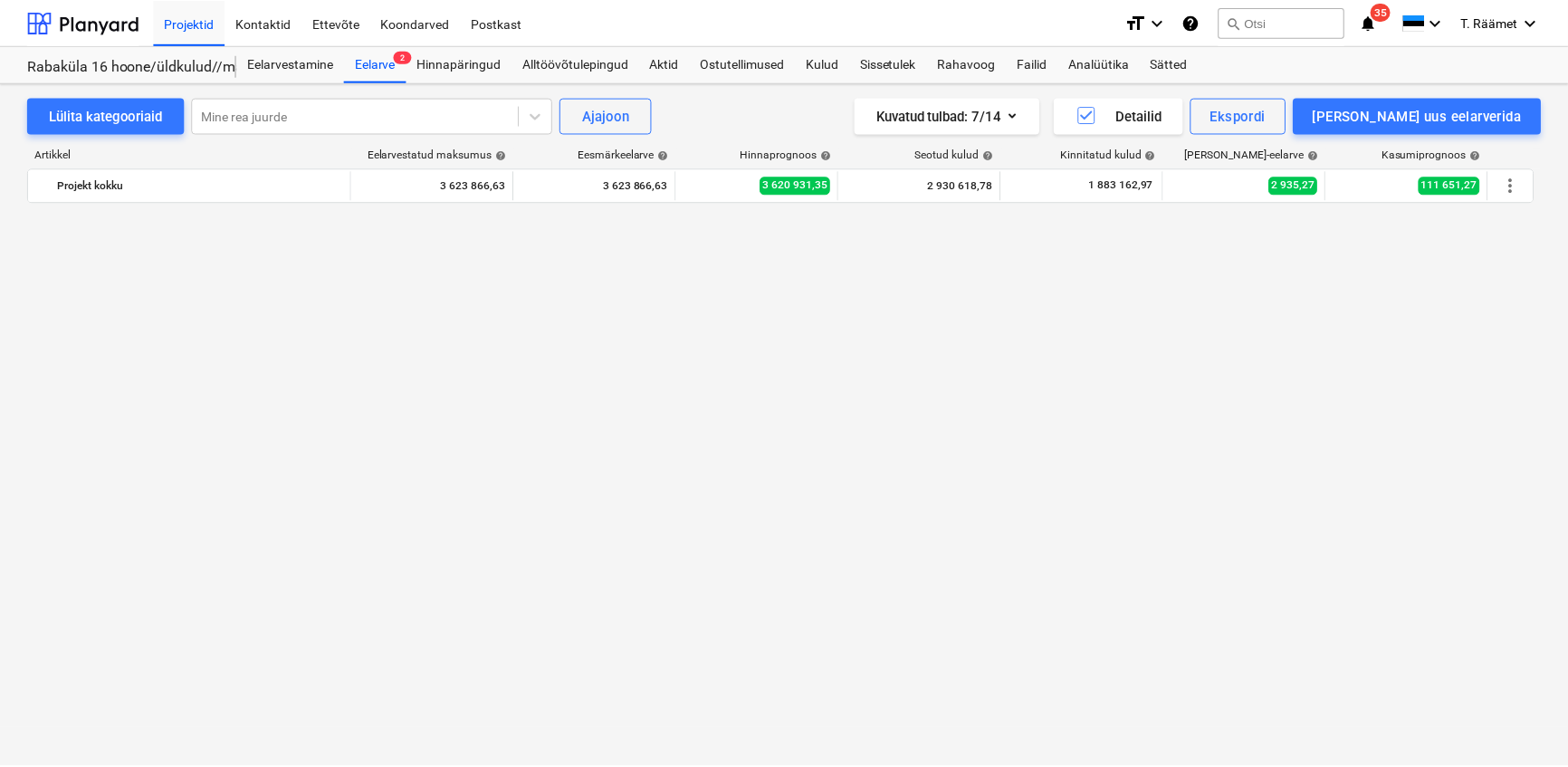
scroll to position [1975, 0]
